Goal: Check status: Check status

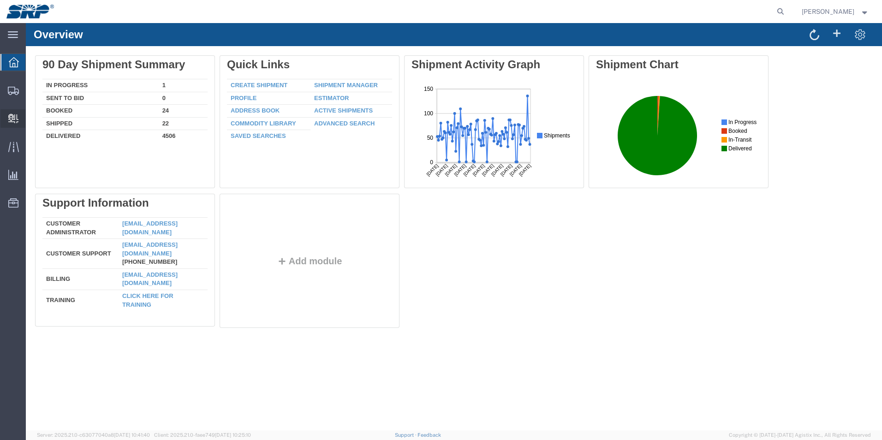
click at [17, 117] on icon at bounding box center [13, 118] width 10 height 9
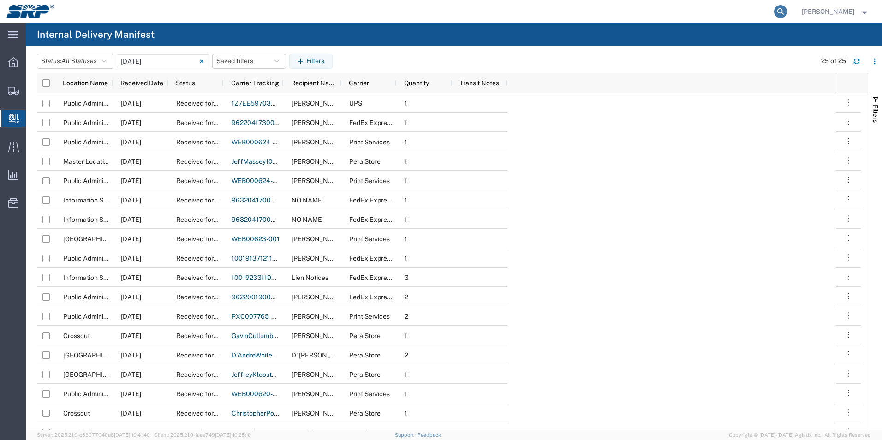
click at [778, 10] on icon at bounding box center [780, 11] width 13 height 13
type input "477049168664"
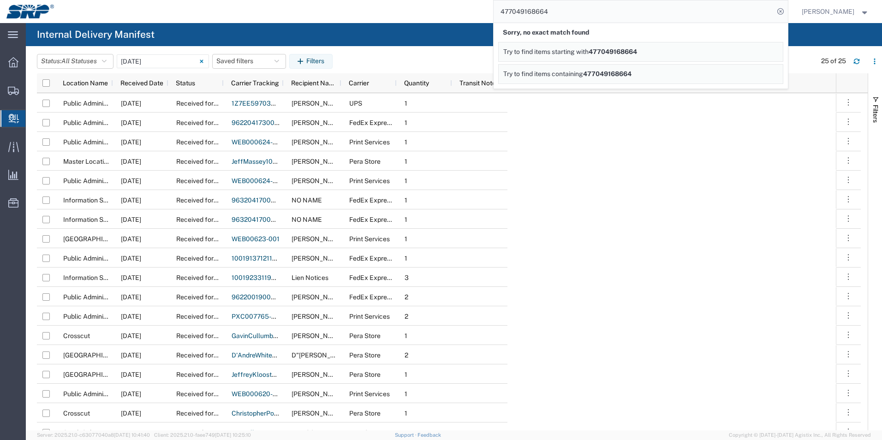
click at [618, 74] on span "477049168664" at bounding box center [607, 73] width 48 height 7
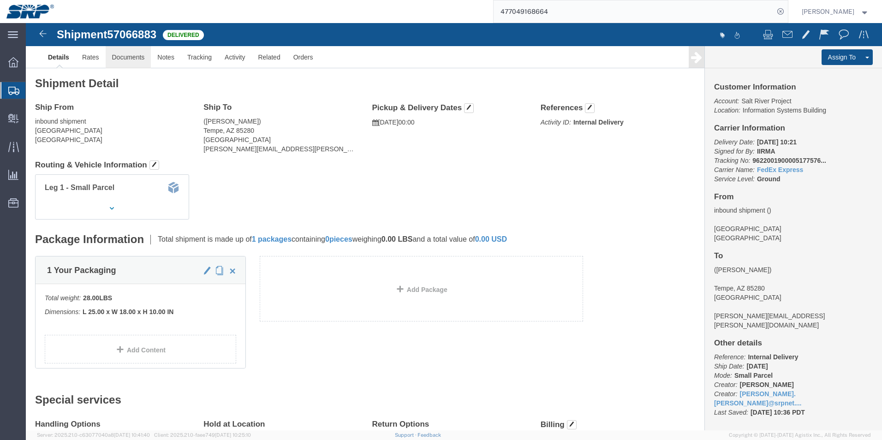
click link "Documents"
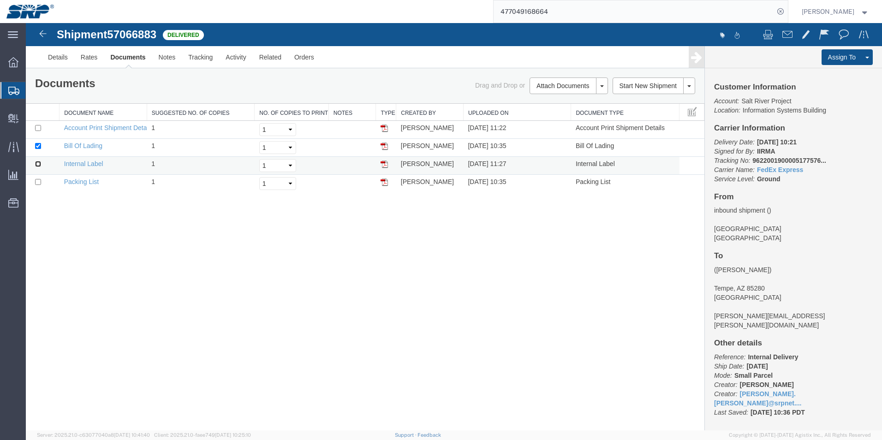
click at [36, 163] on input "checkbox" at bounding box center [38, 164] width 6 height 6
checkbox input "true"
click at [384, 165] on img at bounding box center [383, 163] width 7 height 7
